Goal: Task Accomplishment & Management: Manage account settings

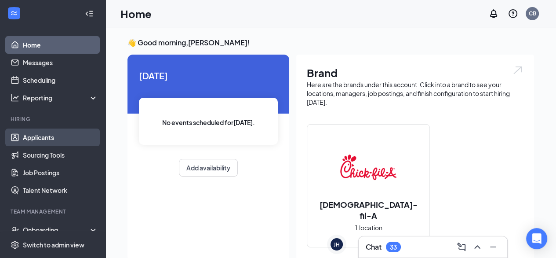
click at [55, 140] on link "Applicants" at bounding box center [60, 137] width 75 height 18
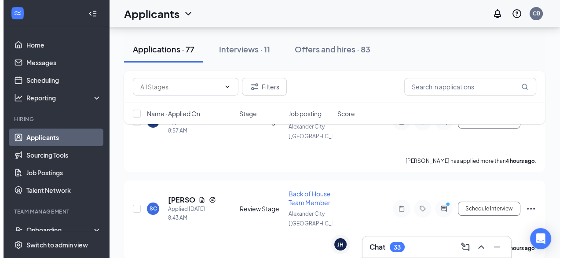
scroll to position [140, 0]
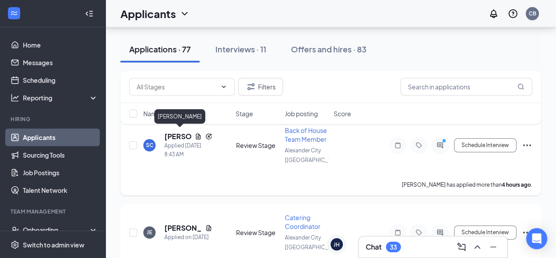
click at [178, 134] on h5 "[PERSON_NAME]" at bounding box center [177, 136] width 27 height 10
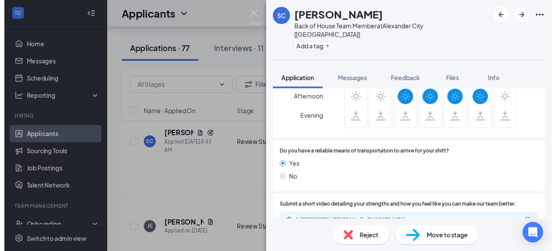
scroll to position [879, 0]
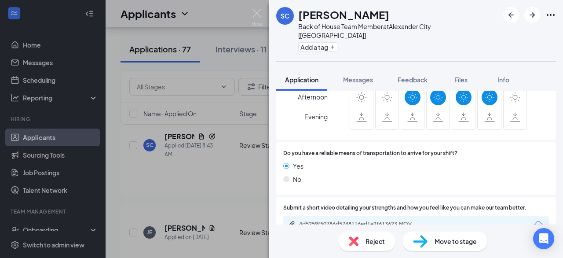
click at [229, 162] on div "SC [PERSON_NAME] Back of House Team Member at [GEOGRAPHIC_DATA] [AL] Add a tag …" at bounding box center [281, 129] width 563 height 258
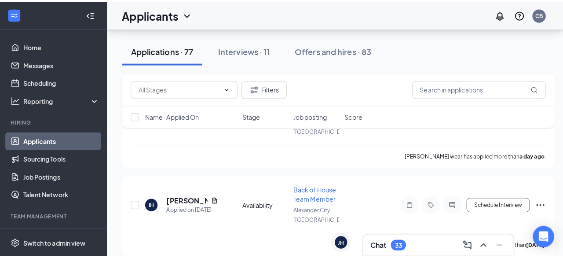
scroll to position [528, 0]
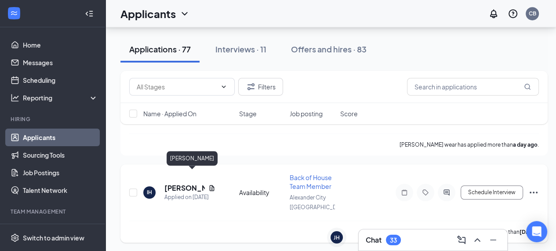
click at [181, 183] on h5 "[PERSON_NAME]" at bounding box center [184, 188] width 40 height 10
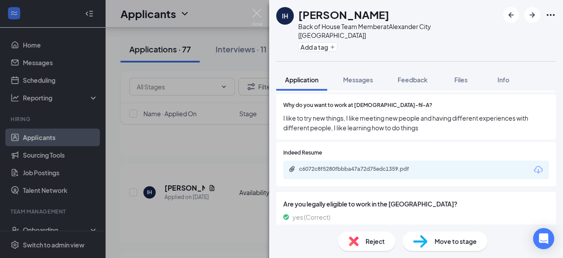
scroll to position [451, 0]
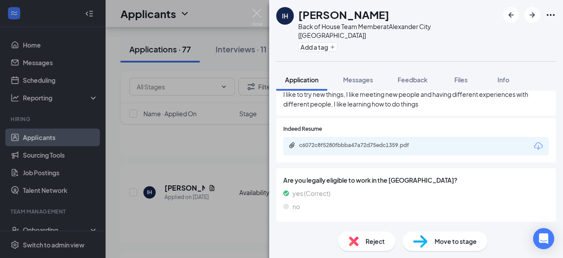
click at [449, 234] on div "Move to stage" at bounding box center [444, 240] width 85 height 19
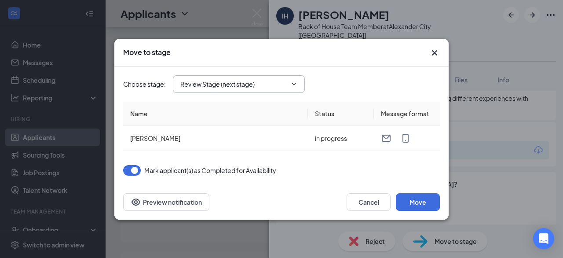
click at [269, 88] on input "Review Stage (next stage)" at bounding box center [233, 84] width 106 height 10
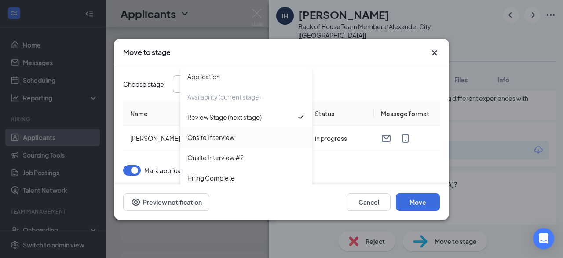
click at [249, 138] on div "Onsite Interview" at bounding box center [246, 137] width 118 height 10
type input "Onsite Interview"
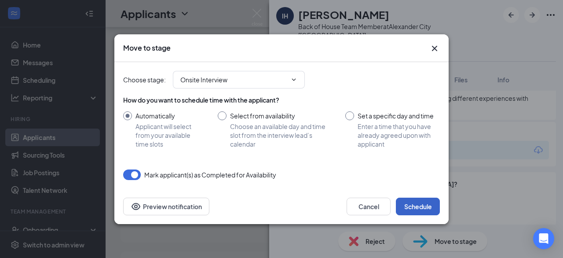
click at [415, 209] on button "Schedule" at bounding box center [418, 206] width 44 height 18
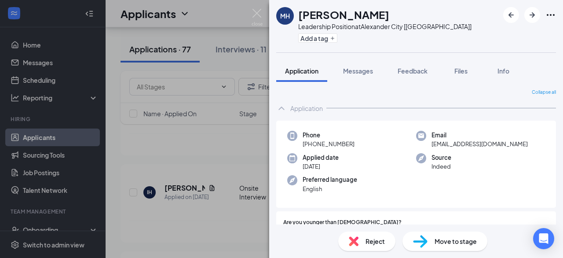
click at [205, 196] on div "MH [PERSON_NAME] Leadership Position at [GEOGRAPHIC_DATA] [AL] Add a tag Applic…" at bounding box center [281, 129] width 563 height 258
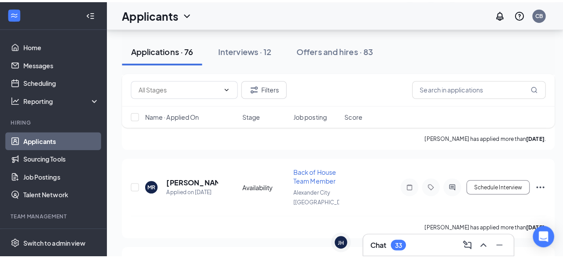
scroll to position [713, 0]
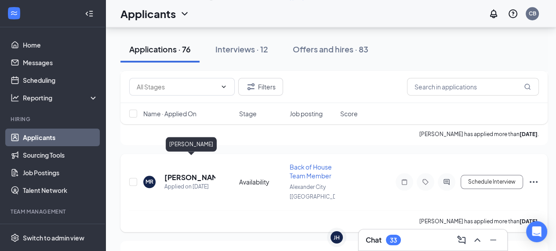
click at [178, 172] on h5 "[PERSON_NAME]" at bounding box center [189, 177] width 51 height 10
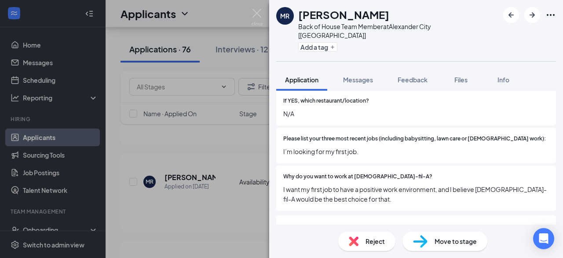
scroll to position [423, 0]
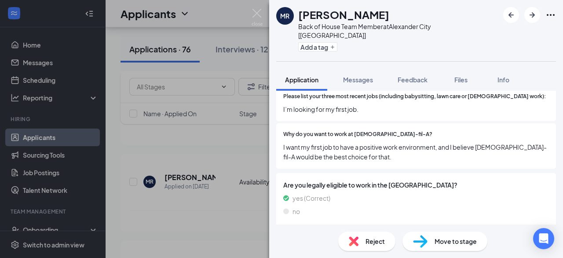
click at [447, 241] on span "Move to stage" at bounding box center [455, 241] width 42 height 10
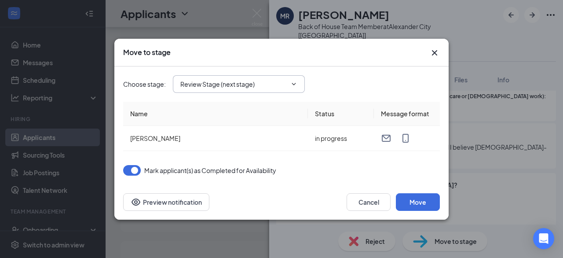
click at [286, 82] on input "Review Stage (next stage)" at bounding box center [233, 84] width 106 height 10
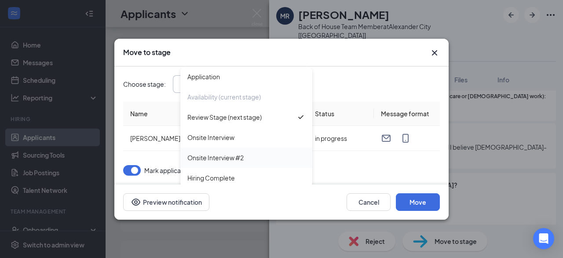
click at [244, 147] on div "Onsite Interview #2" at bounding box center [246, 157] width 132 height 20
type input "Onsite Interview #2"
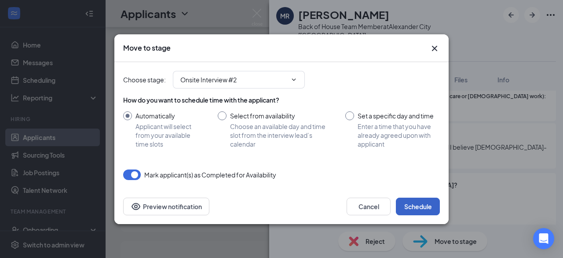
click at [408, 204] on button "Schedule" at bounding box center [418, 206] width 44 height 18
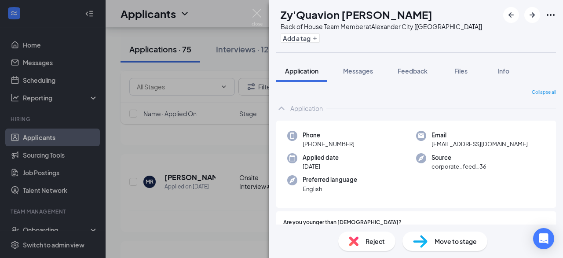
click at [207, 220] on div "ZM Zy'Quavion [PERSON_NAME] Back of House Team Member at [GEOGRAPHIC_DATA] [AL]…" at bounding box center [281, 129] width 563 height 258
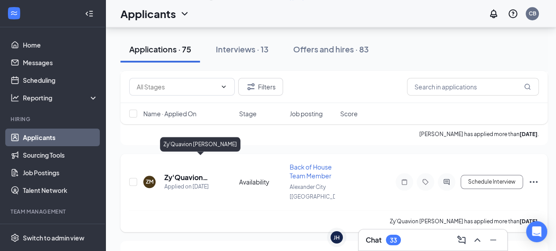
click at [194, 172] on h5 "Zy'Quavion [PERSON_NAME]" at bounding box center [189, 177] width 51 height 10
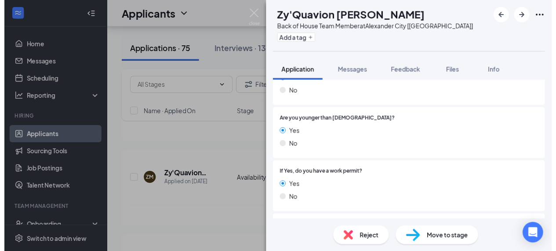
scroll to position [157, 0]
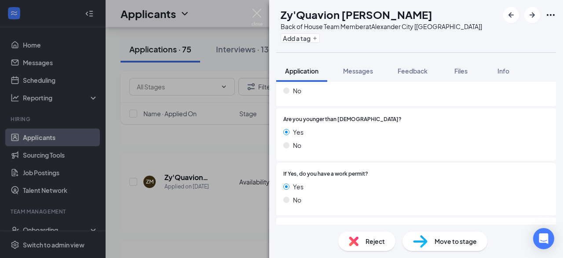
click at [215, 208] on div "ZM Zy'Quavion [PERSON_NAME] Back of House Team Member at [GEOGRAPHIC_DATA] [AL]…" at bounding box center [281, 129] width 563 height 258
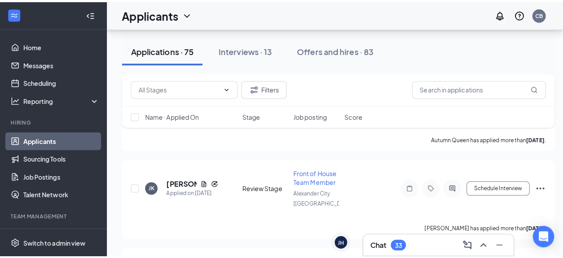
scroll to position [1361, 0]
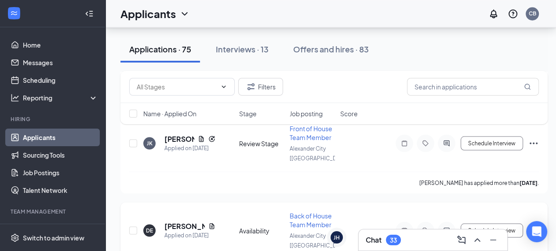
click at [182, 221] on h5 "[PERSON_NAME]" at bounding box center [184, 226] width 40 height 10
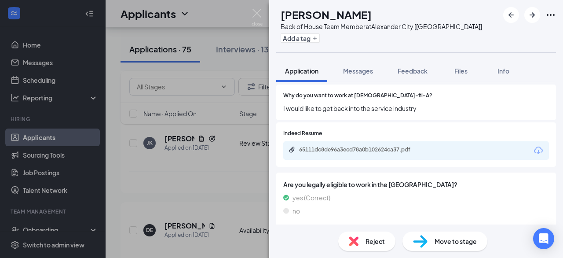
scroll to position [434, 0]
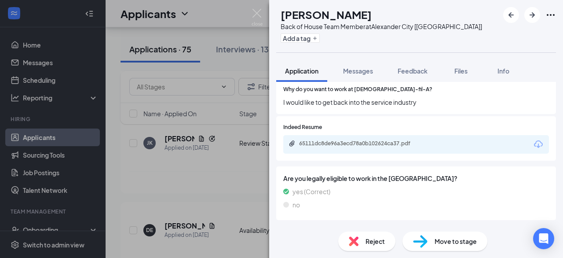
click at [454, 236] on span "Move to stage" at bounding box center [455, 241] width 42 height 10
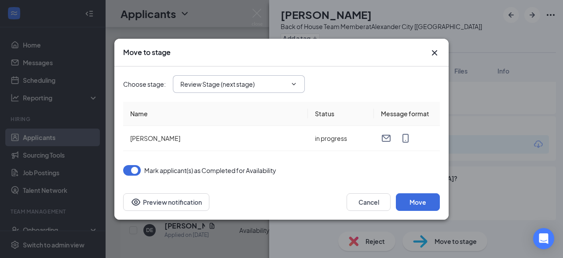
click at [295, 85] on icon "ChevronDown" at bounding box center [293, 83] width 7 height 7
click at [291, 92] on span "Review Stage (next stage)" at bounding box center [239, 84] width 132 height 18
click at [280, 81] on input "Review Stage (next stage)" at bounding box center [233, 84] width 106 height 10
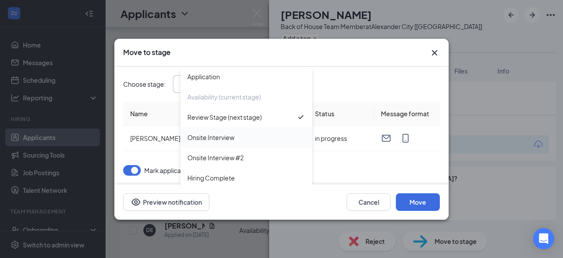
click at [256, 137] on div "Onsite Interview" at bounding box center [246, 137] width 118 height 10
type input "Onsite Interview"
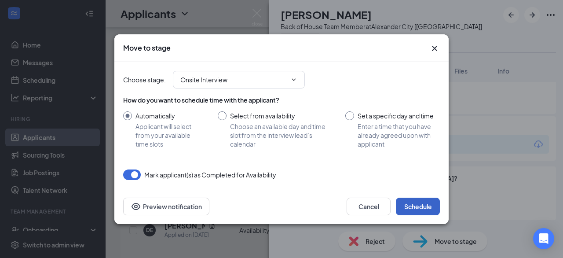
click at [422, 207] on button "Schedule" at bounding box center [418, 206] width 44 height 18
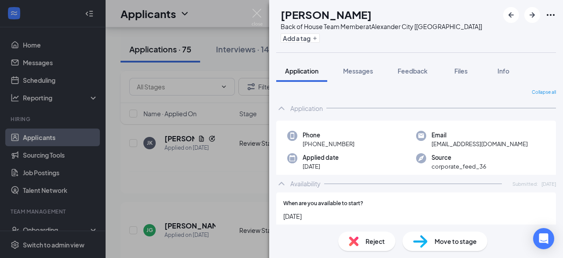
click at [209, 180] on div "[PERSON_NAME] [PERSON_NAME] Back of House Team Member at [GEOGRAPHIC_DATA] [AL]…" at bounding box center [281, 129] width 563 height 258
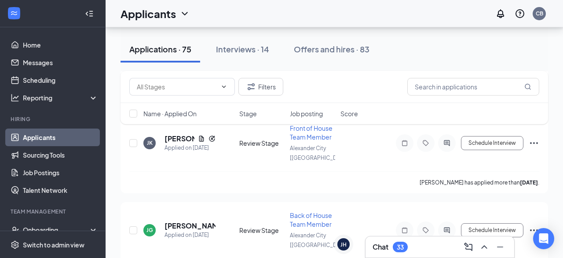
click at [209, 202] on div "[PERSON_NAME] [PERSON_NAME] Applied on [DATE] Review Stage Back of House Team M…" at bounding box center [333, 241] width 427 height 78
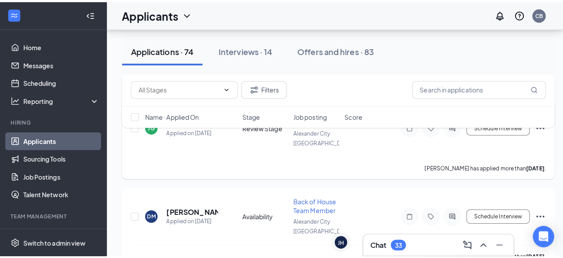
scroll to position [1467, 0]
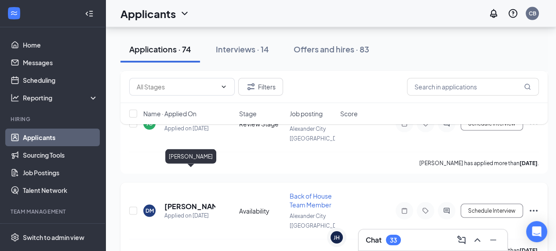
click at [176, 201] on h5 "[PERSON_NAME]" at bounding box center [189, 206] width 51 height 10
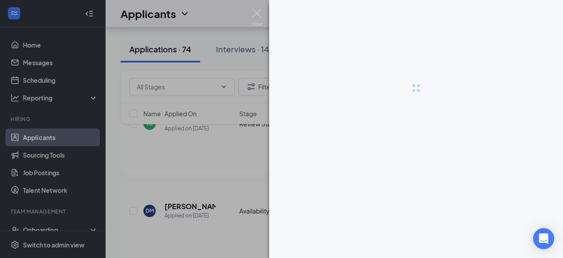
click at [214, 156] on div at bounding box center [281, 129] width 563 height 258
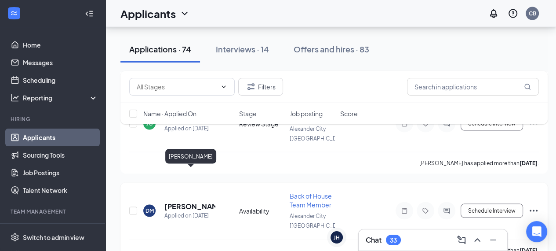
click at [188, 201] on h5 "[PERSON_NAME]" at bounding box center [189, 206] width 51 height 10
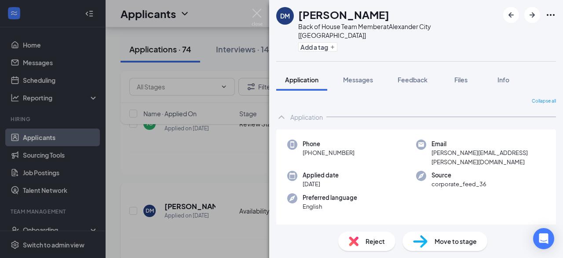
click at [188, 171] on div "[PERSON_NAME] Back of House Team Member at [GEOGRAPHIC_DATA] [AL] Add a tag App…" at bounding box center [281, 129] width 563 height 258
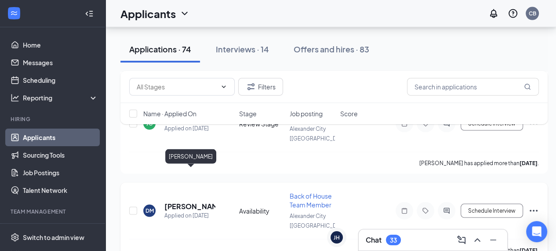
click at [185, 201] on h5 "[PERSON_NAME]" at bounding box center [189, 206] width 51 height 10
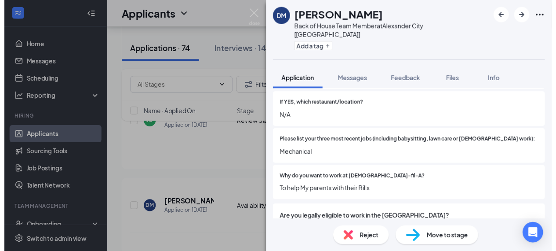
scroll to position [393, 0]
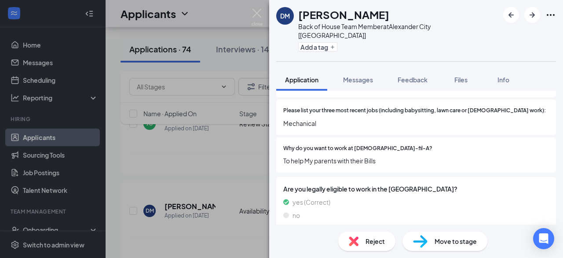
click at [253, 179] on div "[PERSON_NAME] Back of House Team Member at [GEOGRAPHIC_DATA] [AL] Add a tag App…" at bounding box center [281, 129] width 563 height 258
